Goal: Book appointment/travel/reservation

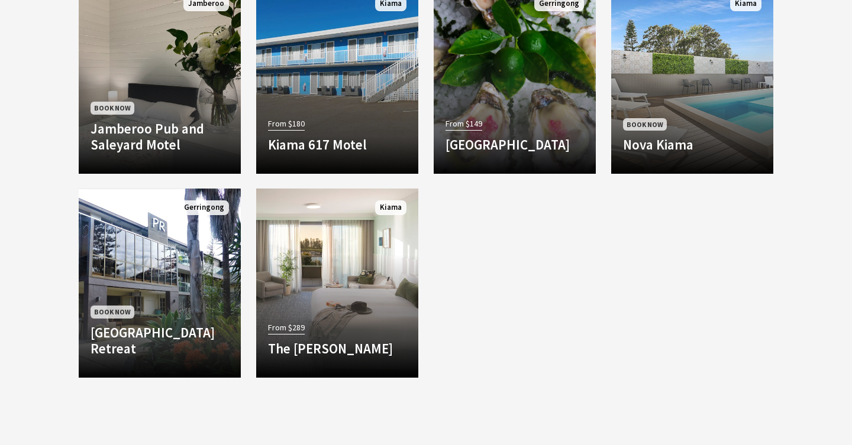
scroll to position [1028, 0]
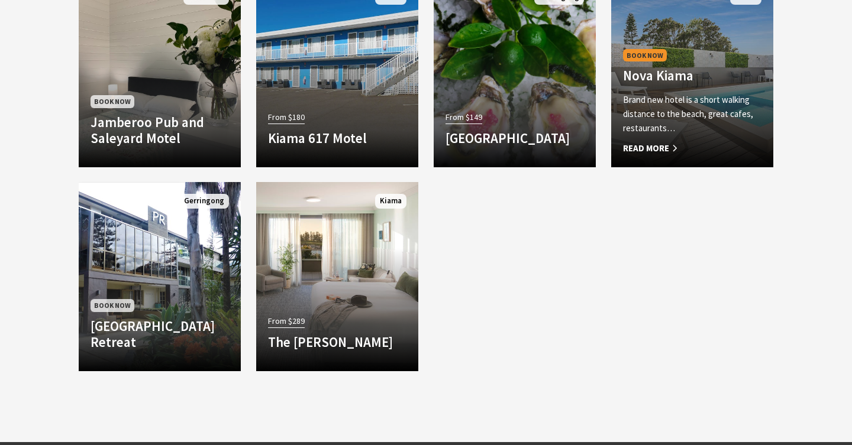
click at [701, 121] on p "Brand new hotel is a short walking distance to the beach, great cafes, restaura…" at bounding box center [692, 114] width 138 height 43
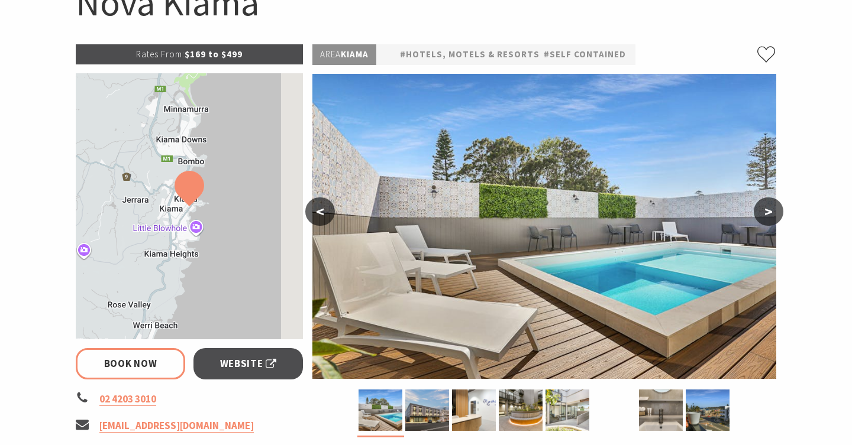
select select "3"
select select "2"
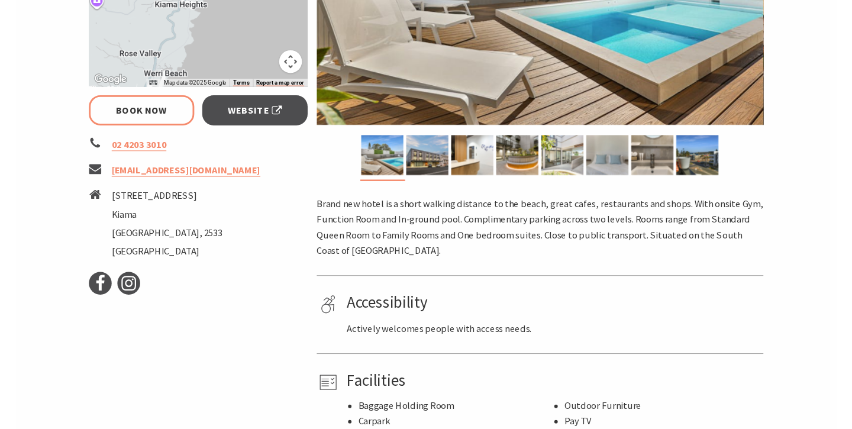
scroll to position [385, 0]
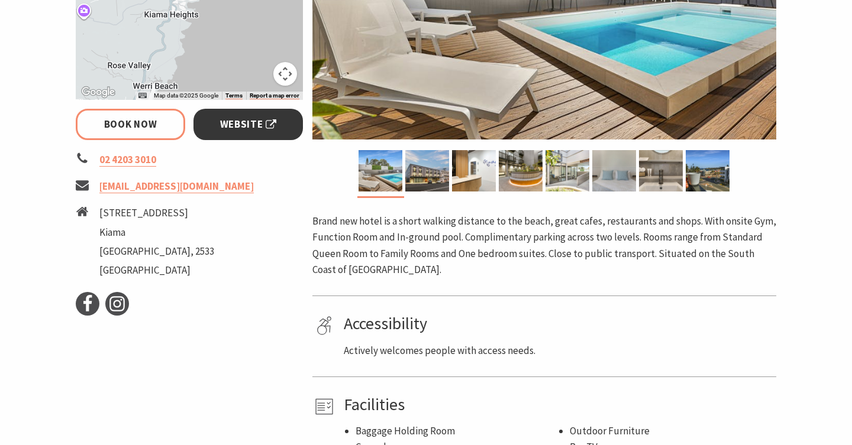
click at [257, 119] on span "Website" at bounding box center [248, 125] width 57 height 16
